Goal: Task Accomplishment & Management: Use online tool/utility

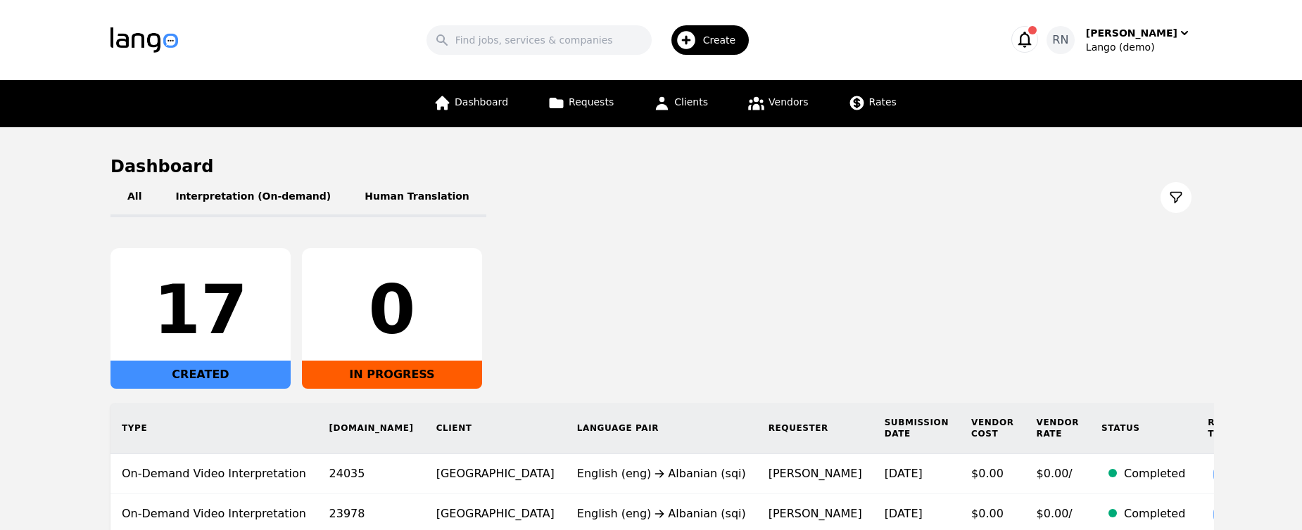
click at [723, 43] on span "Create" at bounding box center [724, 40] width 43 height 14
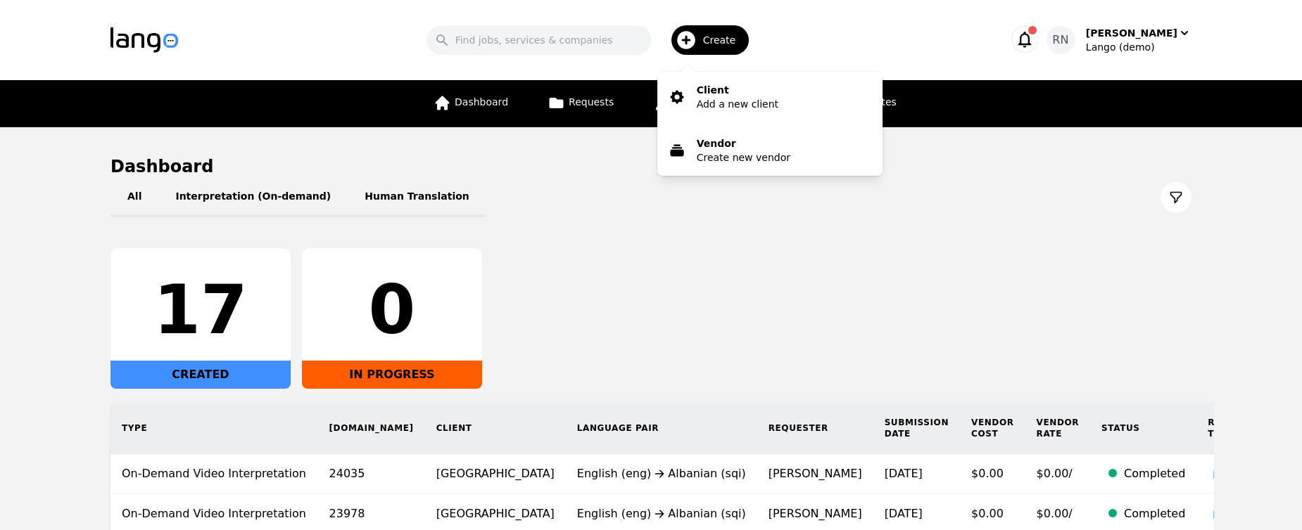
click at [845, 32] on div "Search Create Client Add a new client Vendor Create new vendor" at bounding box center [592, 40] width 782 height 41
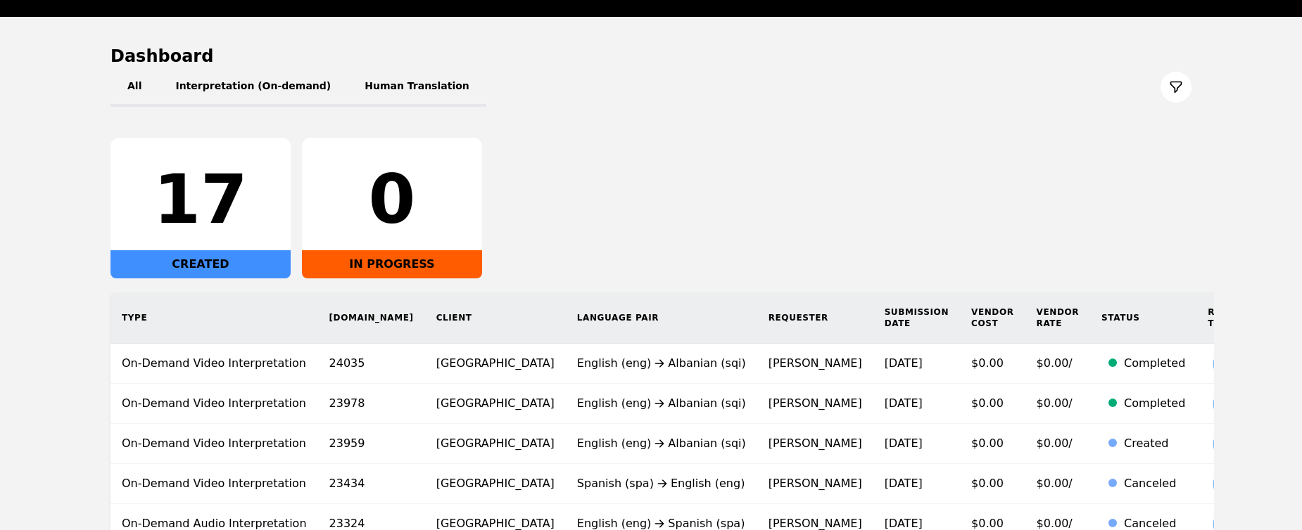
scroll to position [108, 0]
